Goal: Transaction & Acquisition: Subscribe to service/newsletter

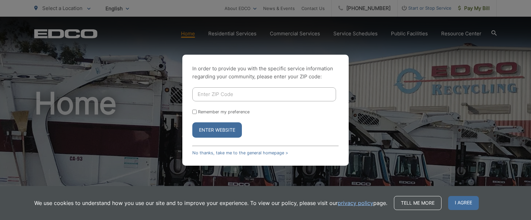
click at [238, 90] on input "Enter ZIP Code" at bounding box center [264, 94] width 144 height 14
type input "92024"
click at [218, 131] on button "Enter Website" at bounding box center [217, 129] width 50 height 15
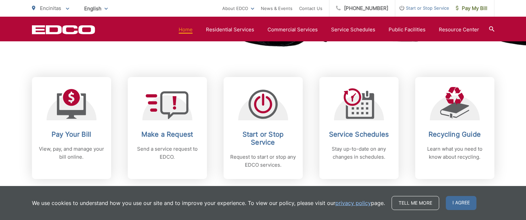
scroll to position [266, 0]
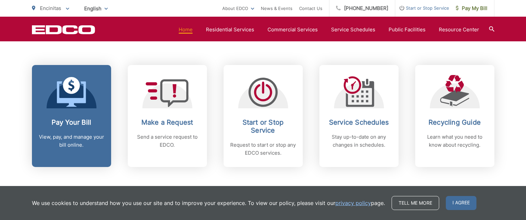
click at [69, 120] on h2 "Pay Your Bill" at bounding box center [72, 122] width 66 height 8
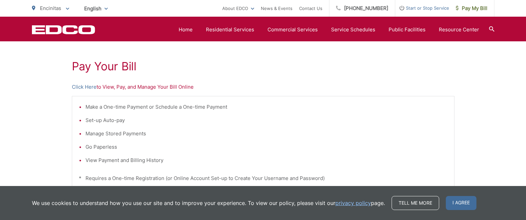
scroll to position [87, 0]
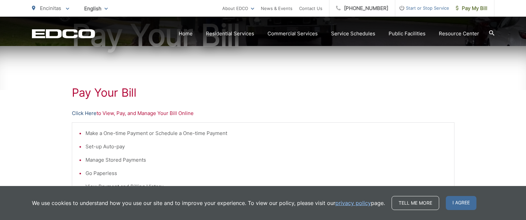
click at [84, 113] on link "Click Here" at bounding box center [84, 113] width 25 height 8
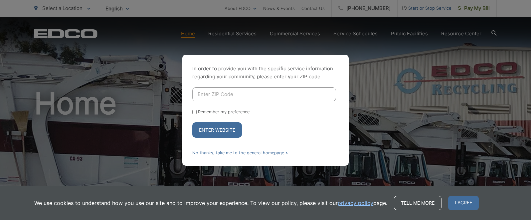
click at [249, 94] on input "Enter ZIP Code" at bounding box center [264, 94] width 144 height 14
type input "92024"
click at [219, 129] on button "Enter Website" at bounding box center [217, 129] width 50 height 15
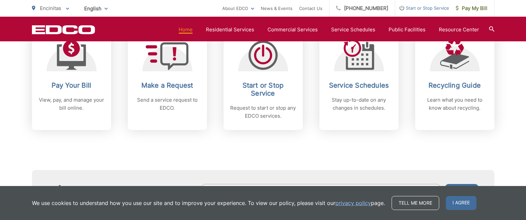
scroll to position [333, 0]
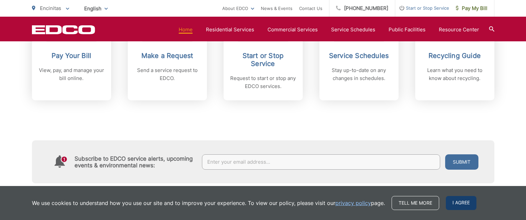
click at [462, 201] on span "I agree" at bounding box center [461, 203] width 31 height 14
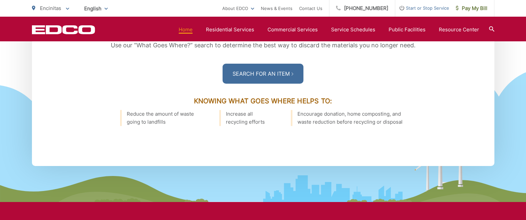
scroll to position [940, 0]
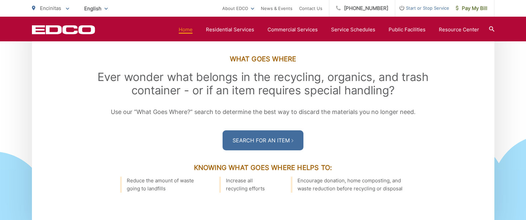
click at [189, 29] on link "Home" at bounding box center [186, 30] width 14 height 8
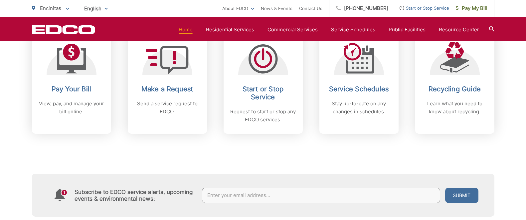
scroll to position [333, 0]
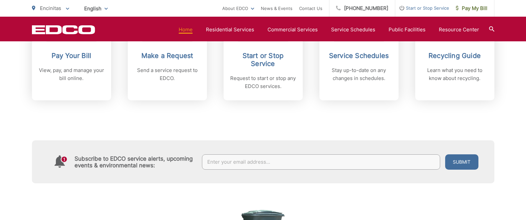
click at [244, 159] on input "text" at bounding box center [321, 161] width 238 height 15
type input "[EMAIL_ADDRESS][PERSON_NAME][DOMAIN_NAME]"
click at [465, 161] on button "Submit" at bounding box center [461, 161] width 33 height 15
